Goal: Navigation & Orientation: Find specific page/section

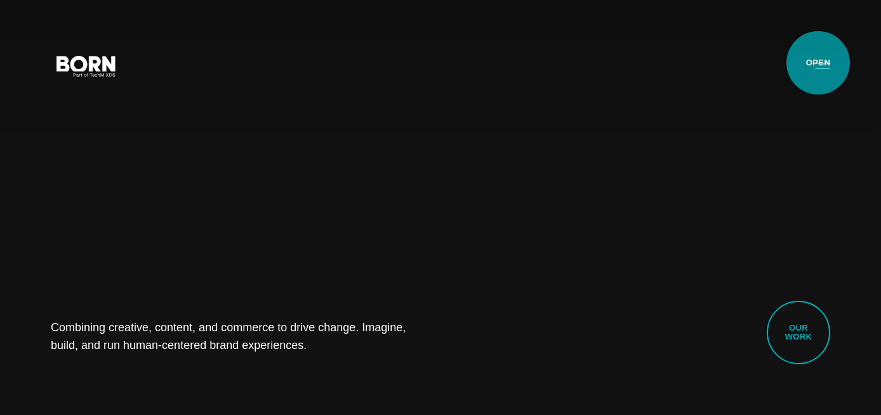
click at [818, 63] on button "Primary Menu" at bounding box center [822, 65] width 30 height 27
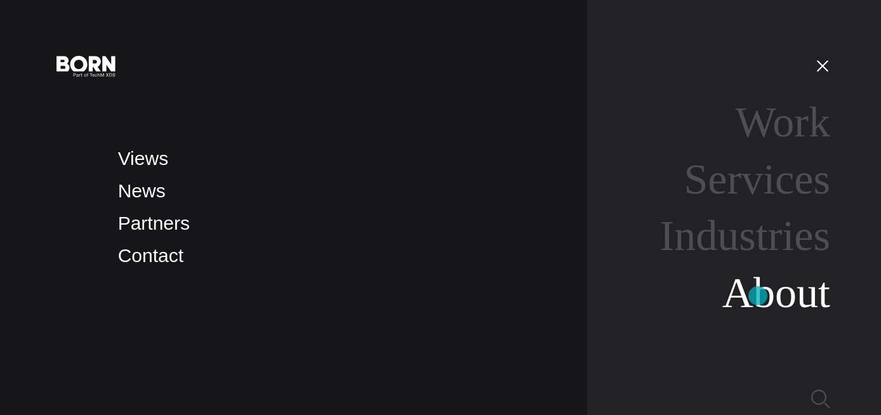
click at [758, 296] on link "About" at bounding box center [776, 292] width 108 height 48
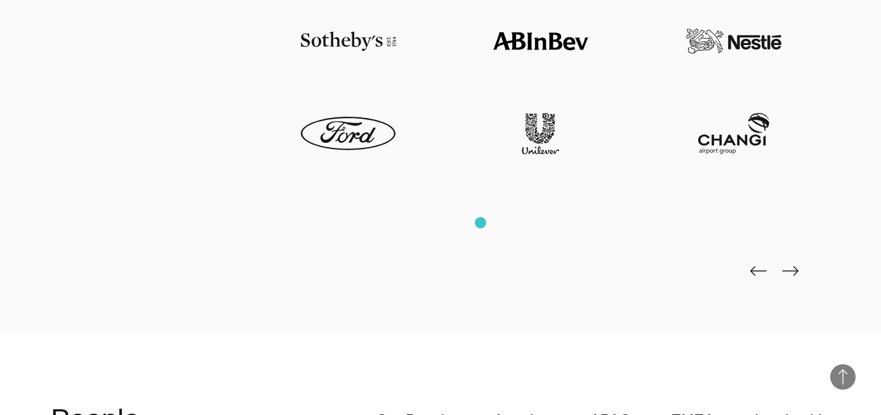
scroll to position [2835, 0]
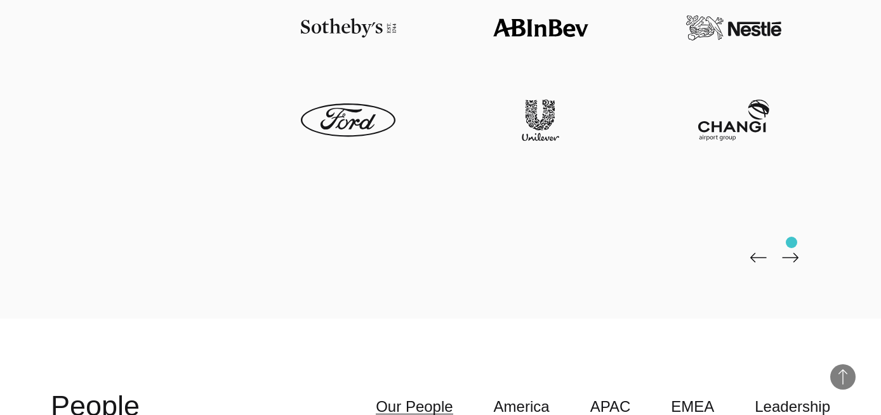
click at [791, 253] on img at bounding box center [790, 258] width 16 height 10
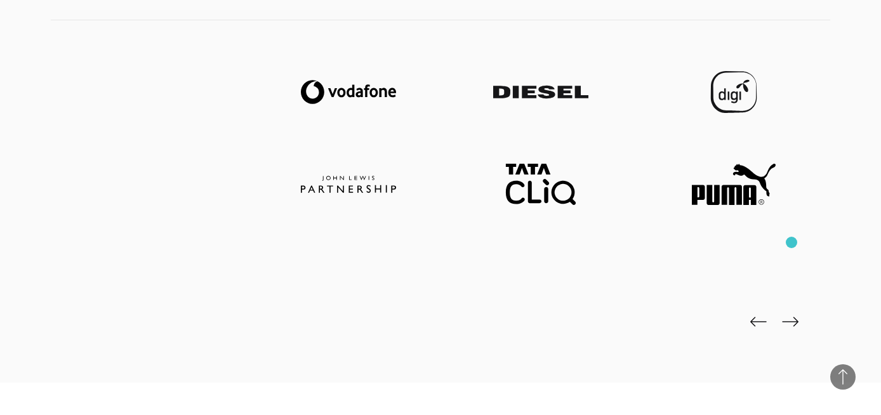
scroll to position [2779, 0]
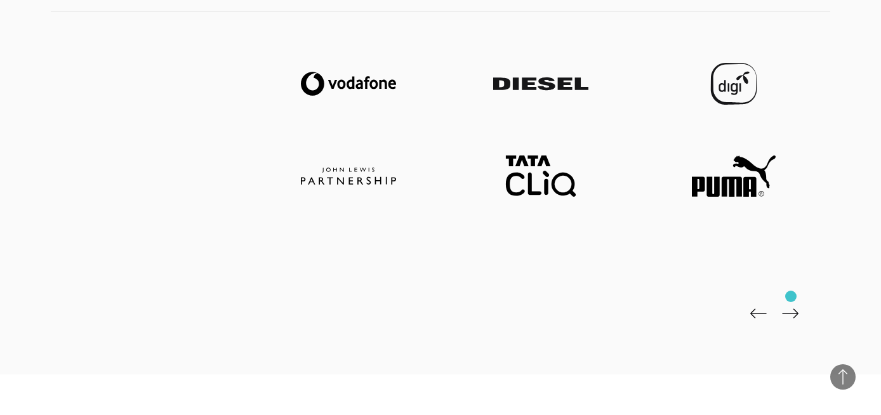
click at [790, 308] on img at bounding box center [790, 313] width 16 height 10
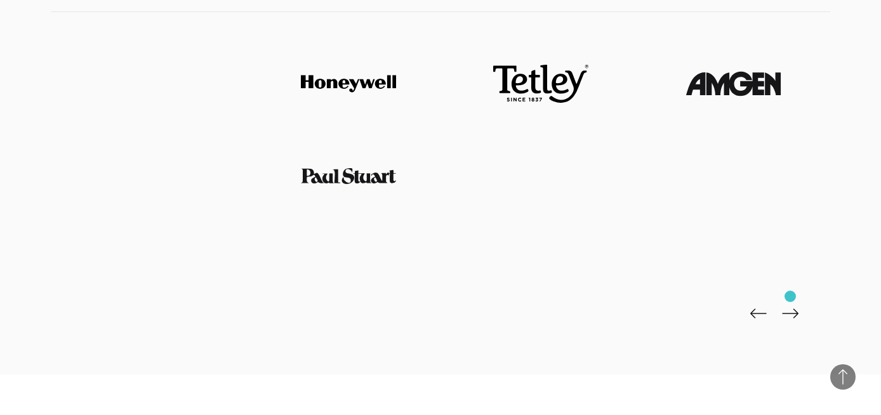
click at [790, 308] on img at bounding box center [790, 313] width 16 height 10
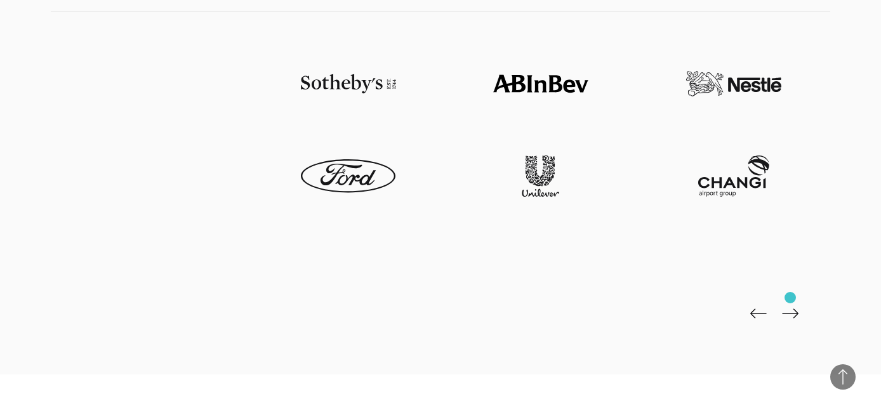
click at [790, 308] on img at bounding box center [790, 313] width 16 height 10
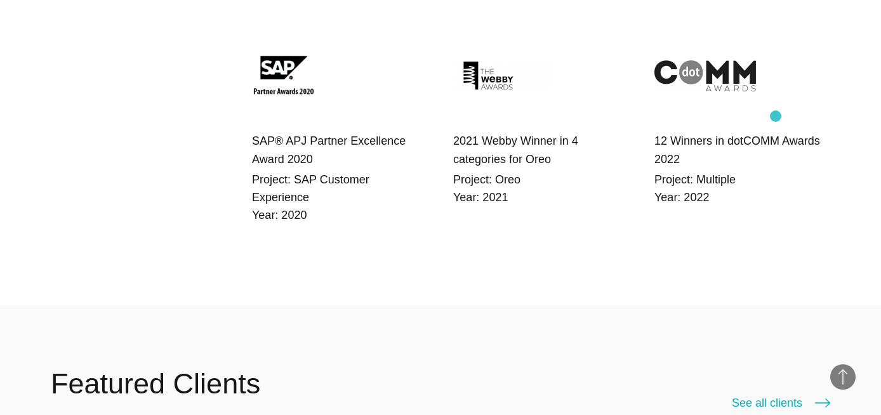
scroll to position [2306, 0]
